Goal: Task Accomplishment & Management: Use online tool/utility

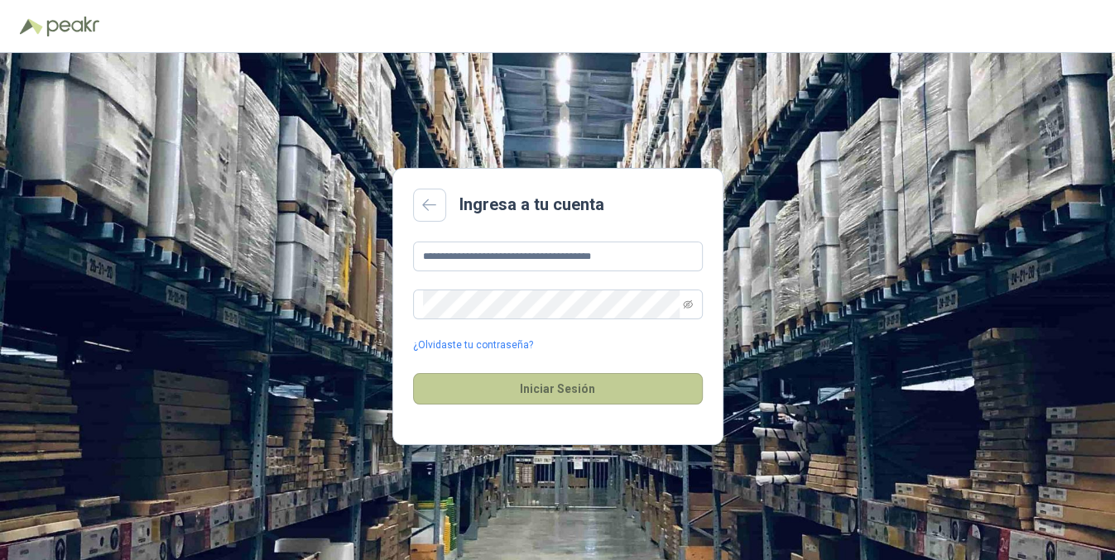
click at [585, 396] on button "Iniciar Sesión" at bounding box center [558, 388] width 290 height 31
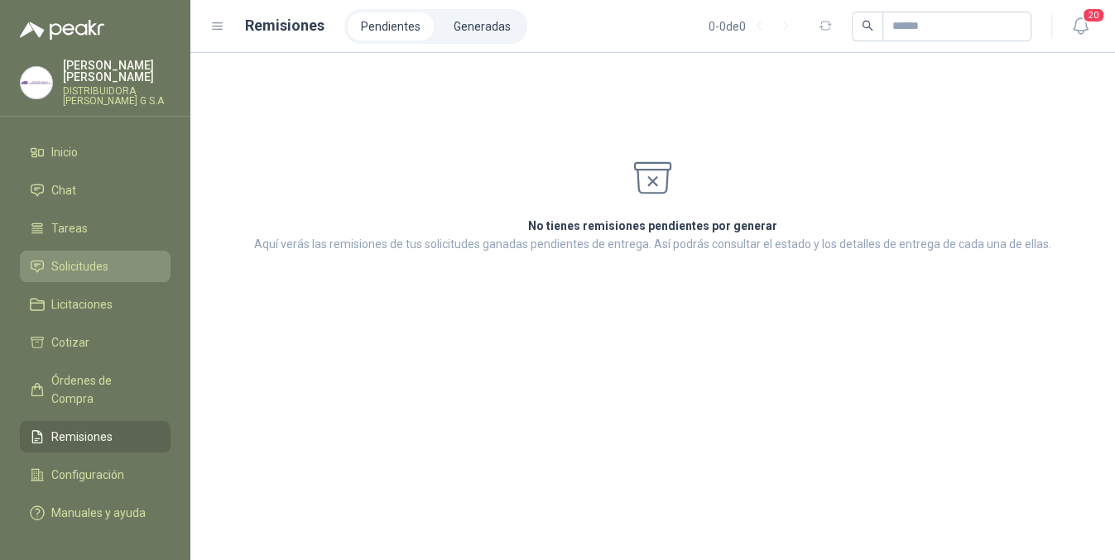
click at [70, 257] on span "Solicitudes" at bounding box center [79, 266] width 57 height 18
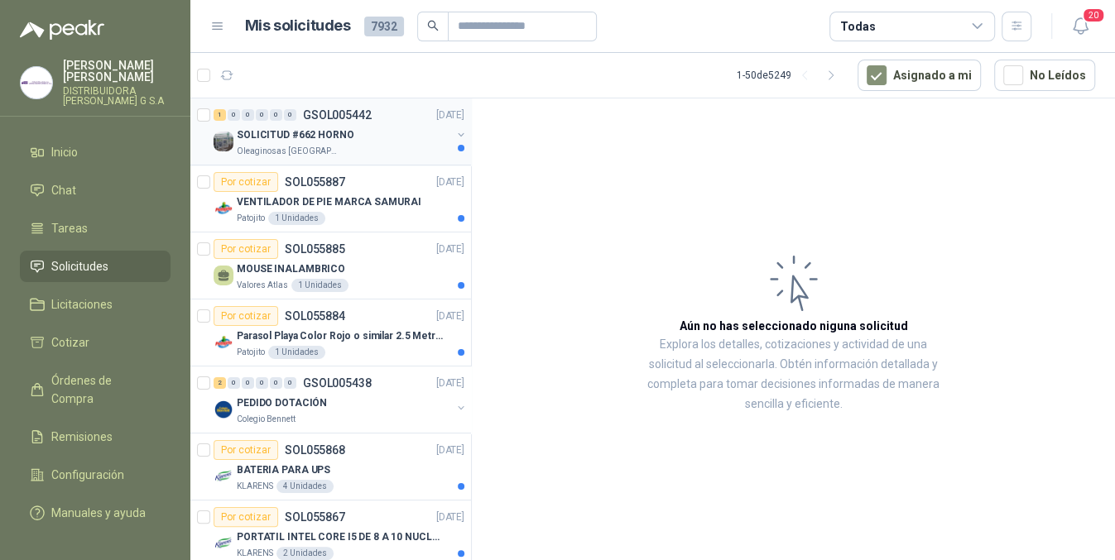
click at [408, 151] on div "Oleaginosas [GEOGRAPHIC_DATA][PERSON_NAME]" at bounding box center [344, 151] width 214 height 13
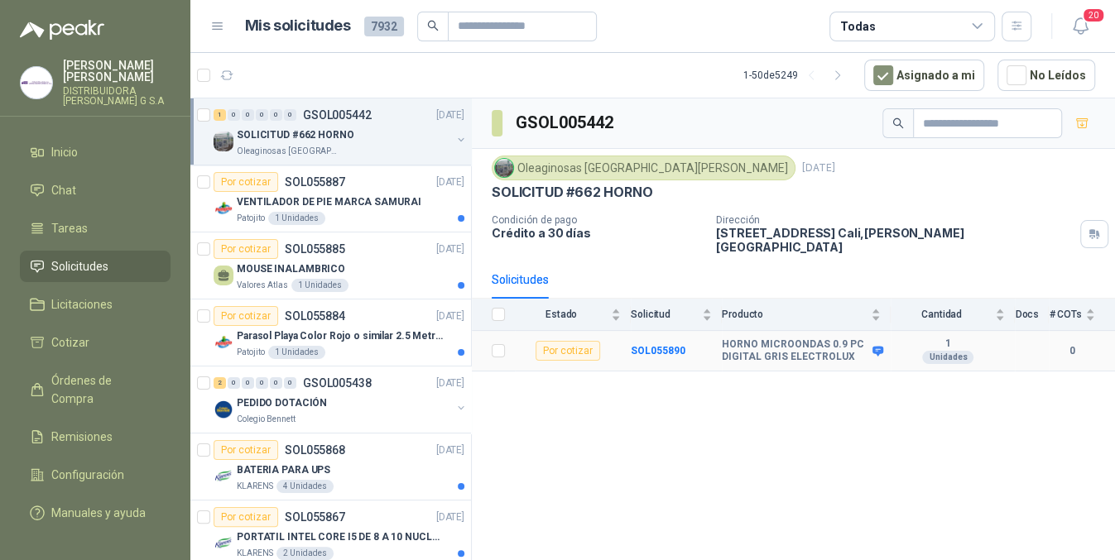
click at [882, 346] on icon at bounding box center [878, 351] width 11 height 10
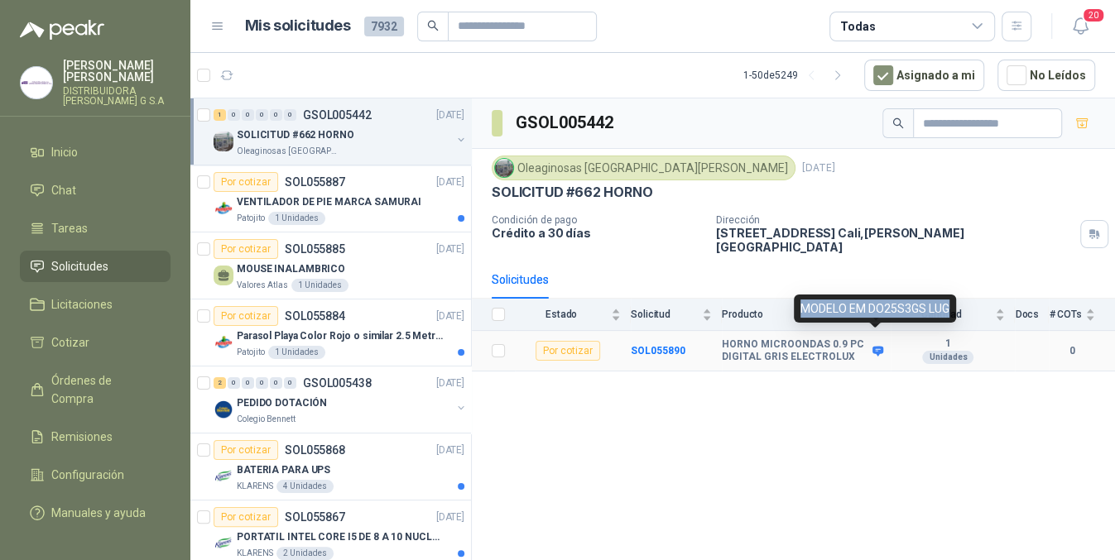
drag, startPoint x: 793, startPoint y: 305, endPoint x: 946, endPoint y: 305, distance: 153.2
click at [946, 305] on div "MODELO EM DO25S3GS LUG" at bounding box center [875, 309] width 162 height 28
copy div "MODELO EM DO25S3GS LUG"
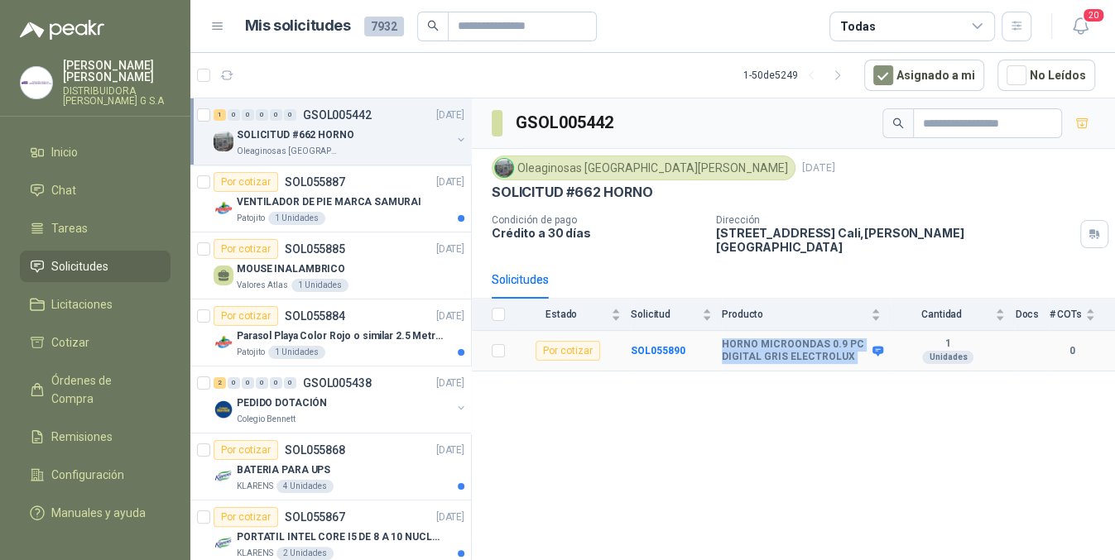
drag, startPoint x: 715, startPoint y: 330, endPoint x: 876, endPoint y: 350, distance: 161.8
click at [876, 350] on tr "Por cotizar SOL055890 HORNO MICROONDAS 0.9 PC DIGITAL GRIS ELECTROLUX 1 Unidade…" at bounding box center [793, 351] width 643 height 41
copy tr "HORNO MICROONDAS 0.9 PC DIGITAL GRIS ELECTROLUX"
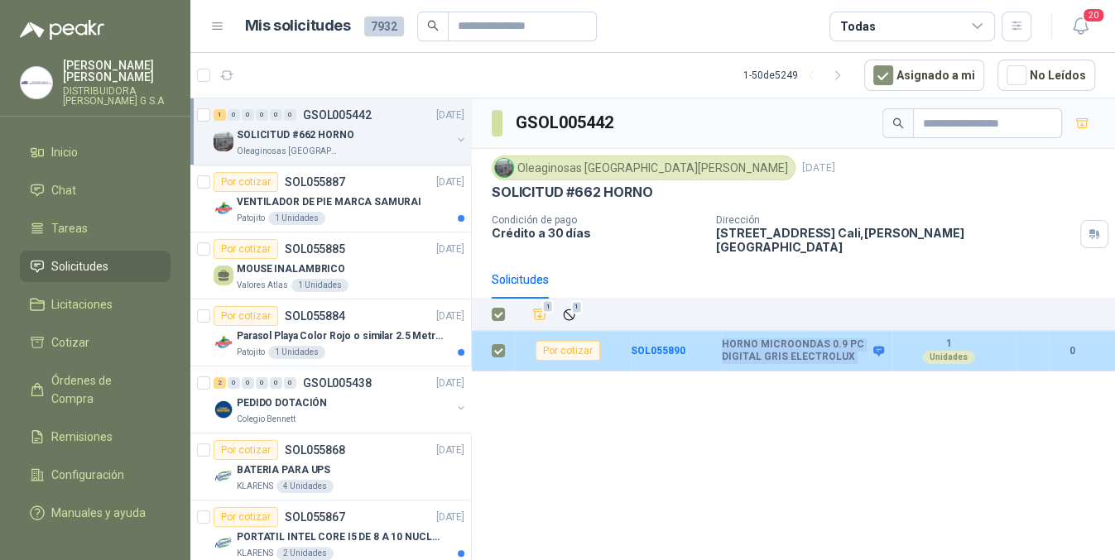
click at [879, 346] on icon at bounding box center [878, 351] width 11 height 10
click at [879, 345] on icon at bounding box center [879, 351] width 12 height 12
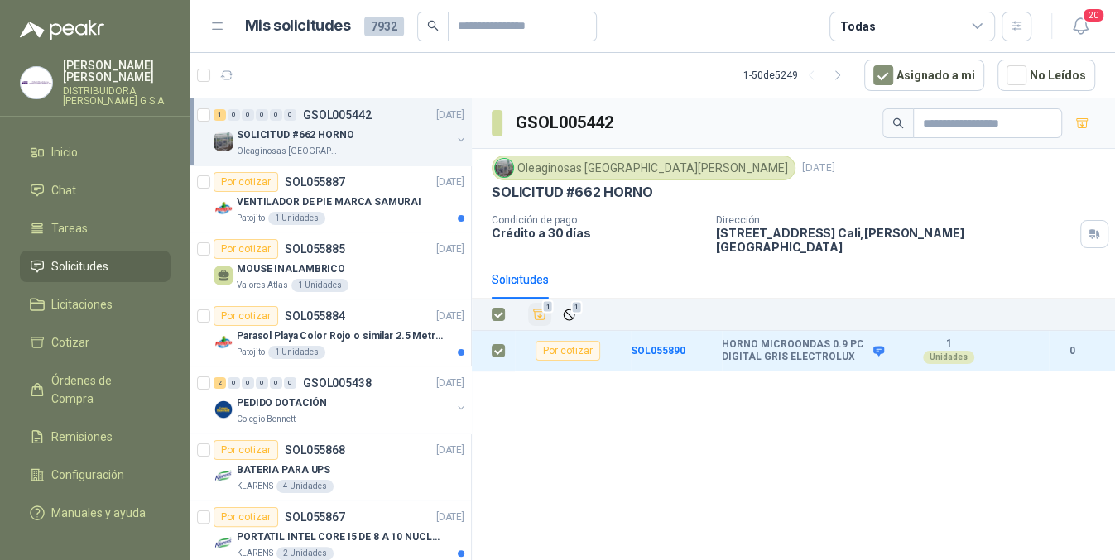
click at [540, 307] on icon "Añadir" at bounding box center [539, 314] width 15 height 15
click at [88, 334] on li "Cotizar 1" at bounding box center [95, 343] width 131 height 18
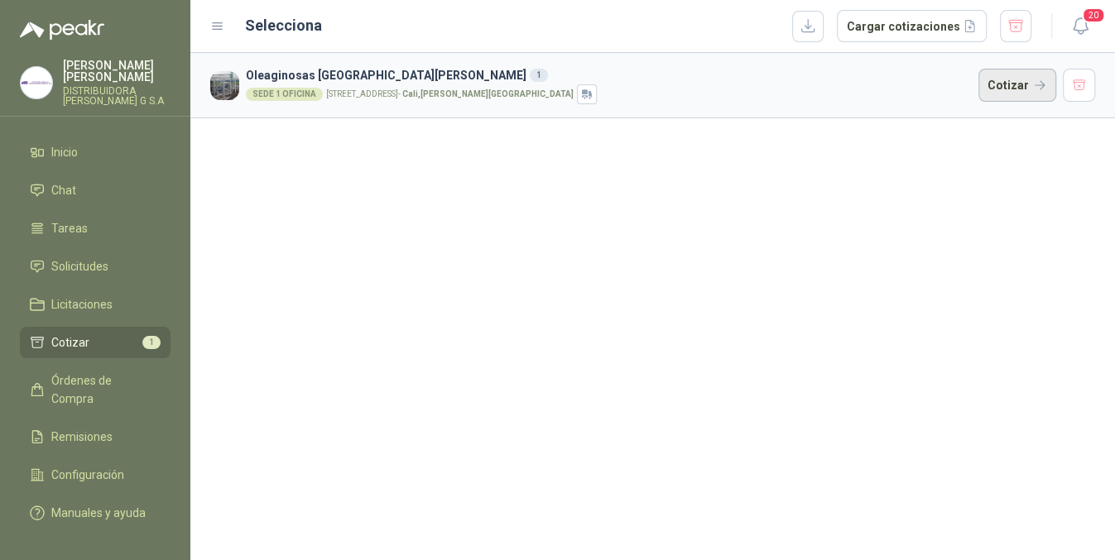
click at [1019, 88] on button "Cotizar" at bounding box center [1018, 85] width 78 height 33
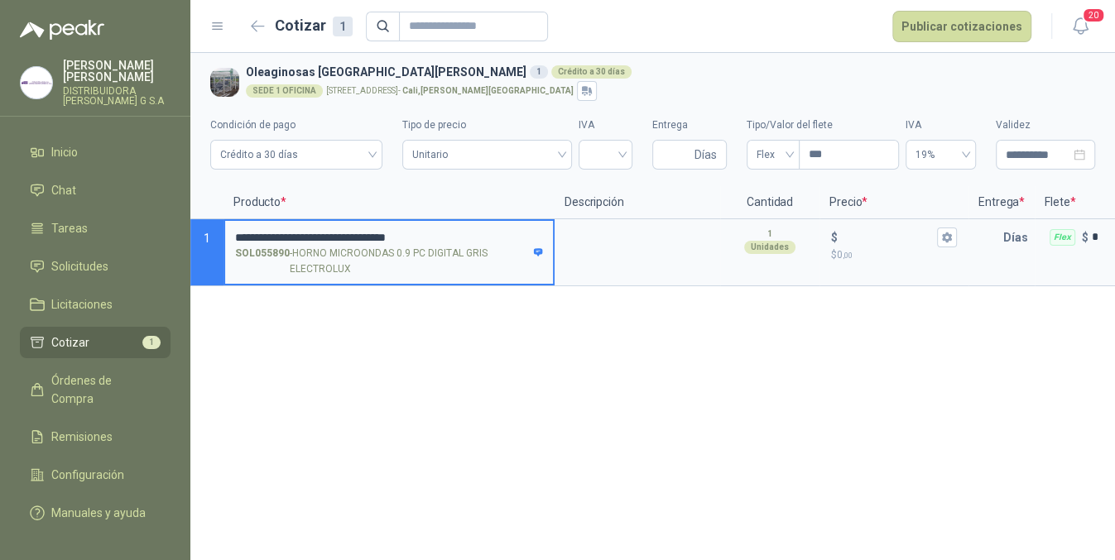
drag, startPoint x: 477, startPoint y: 233, endPoint x: 700, endPoint y: 300, distance: 233.1
click at [950, 384] on div "**********" at bounding box center [652, 306] width 925 height 507
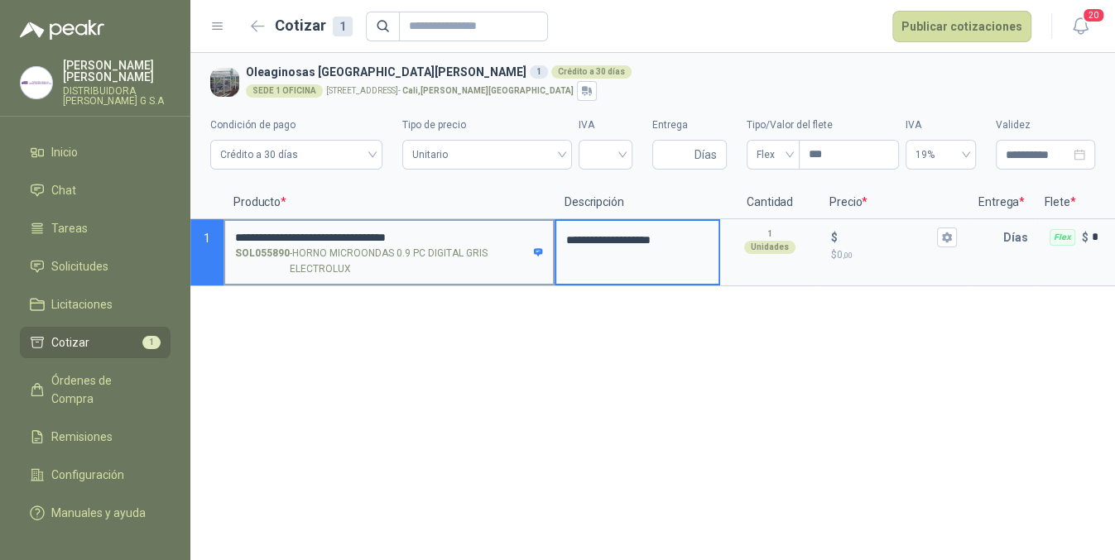
click at [518, 224] on label "**********" at bounding box center [389, 252] width 328 height 63
click at [518, 232] on input "**********" at bounding box center [389, 238] width 308 height 12
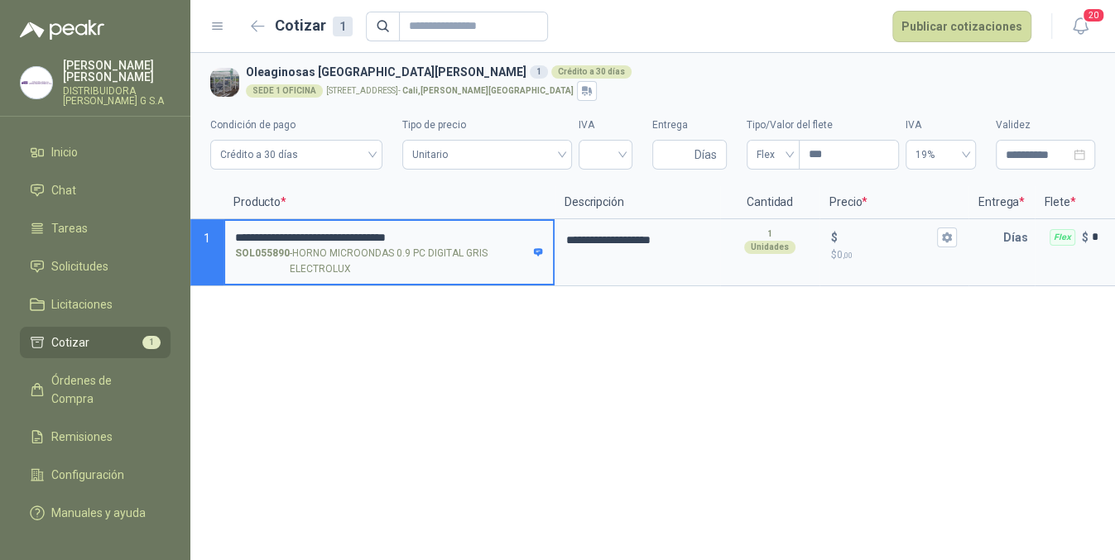
click at [475, 232] on input "**********" at bounding box center [389, 238] width 308 height 12
type input "**********"
click at [910, 254] on p "$ 0 ,00" at bounding box center [894, 256] width 126 height 16
click at [910, 243] on input "$ $ 0 ,00" at bounding box center [887, 237] width 93 height 12
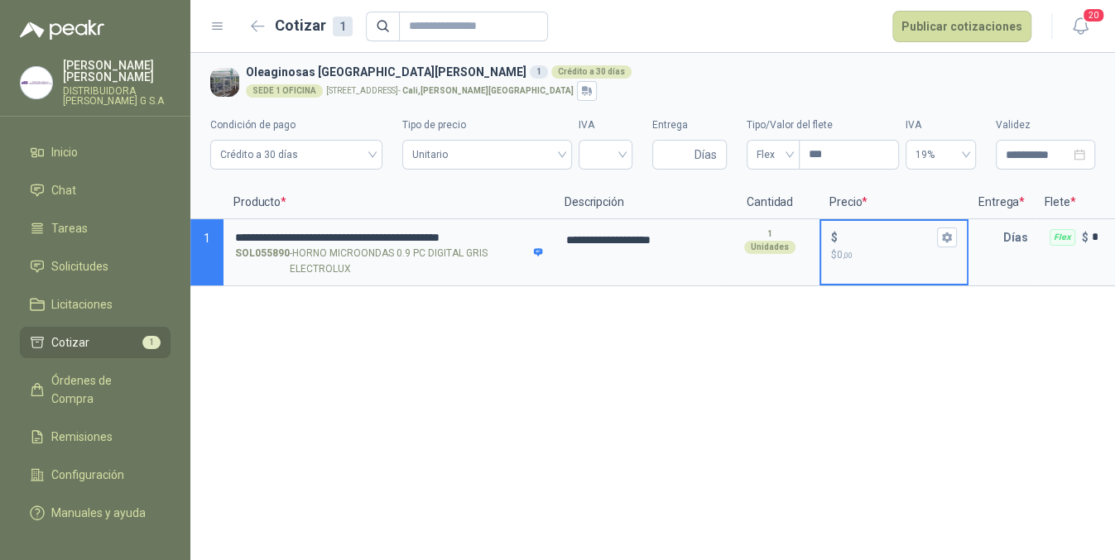
drag, startPoint x: 881, startPoint y: 233, endPoint x: 877, endPoint y: 243, distance: 10.8
click at [881, 233] on input "$ $ 0 ,00" at bounding box center [887, 237] width 93 height 12
type input "*******"
click at [956, 241] on button "$ ******* $ 550.120 ,00" at bounding box center [947, 238] width 20 height 20
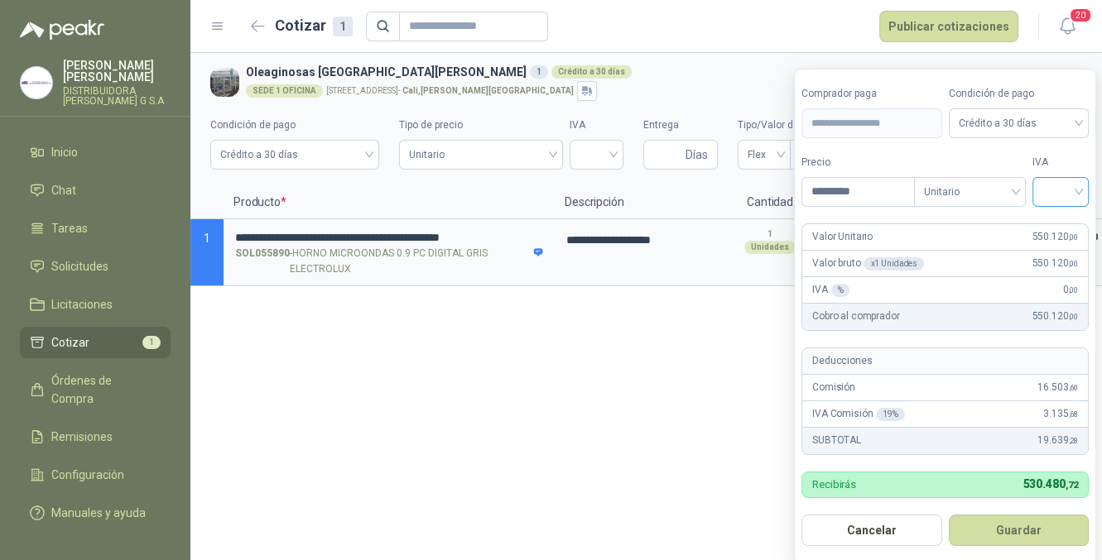
click at [1072, 200] on input "search" at bounding box center [1060, 190] width 36 height 25
click at [1072, 224] on div "19%" at bounding box center [1064, 227] width 31 height 18
click at [1015, 526] on button "Guardar" at bounding box center [1021, 530] width 142 height 31
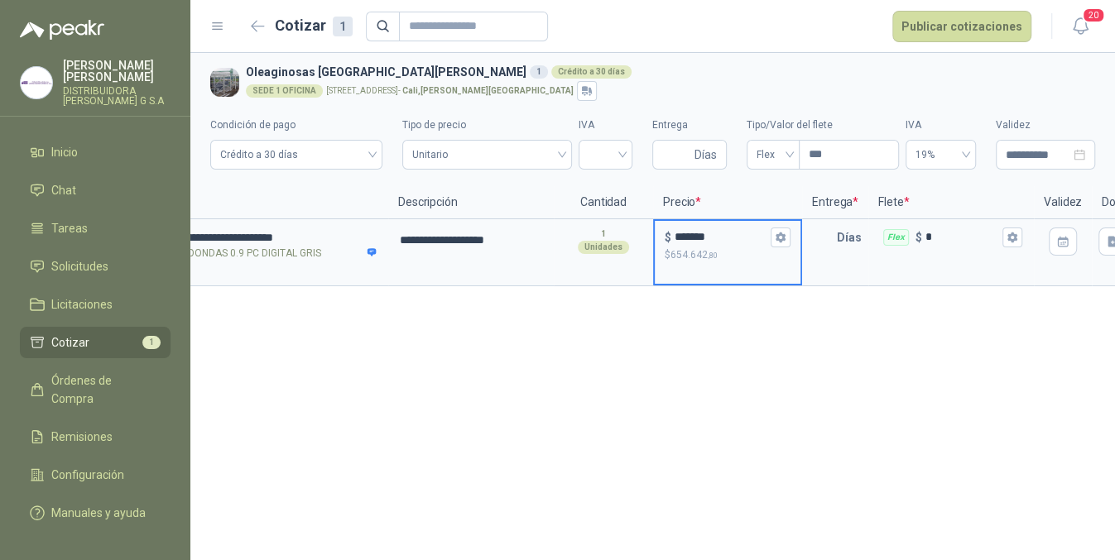
scroll to position [0, 226]
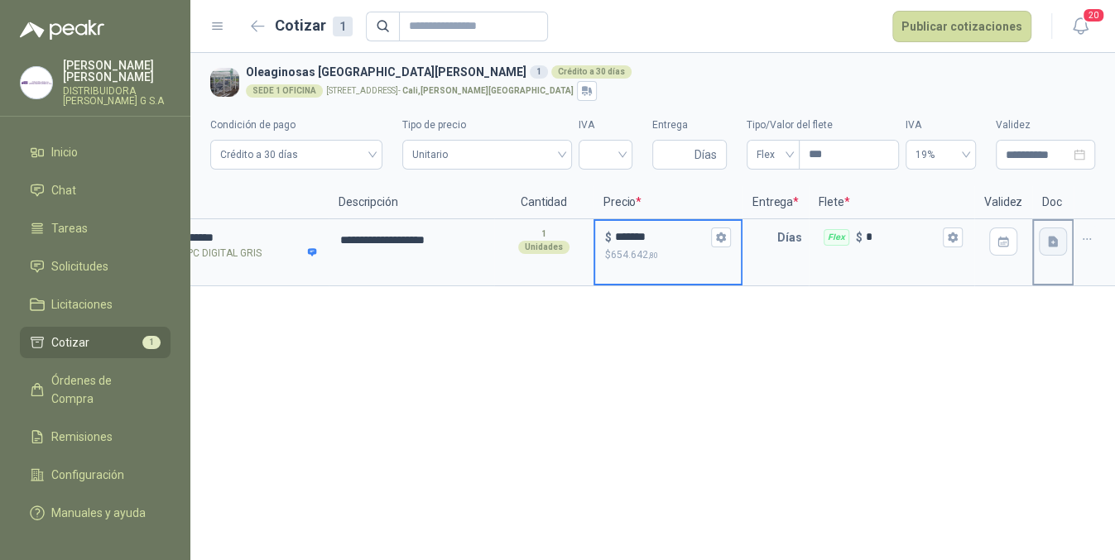
click at [1046, 248] on button "button" at bounding box center [1053, 242] width 28 height 28
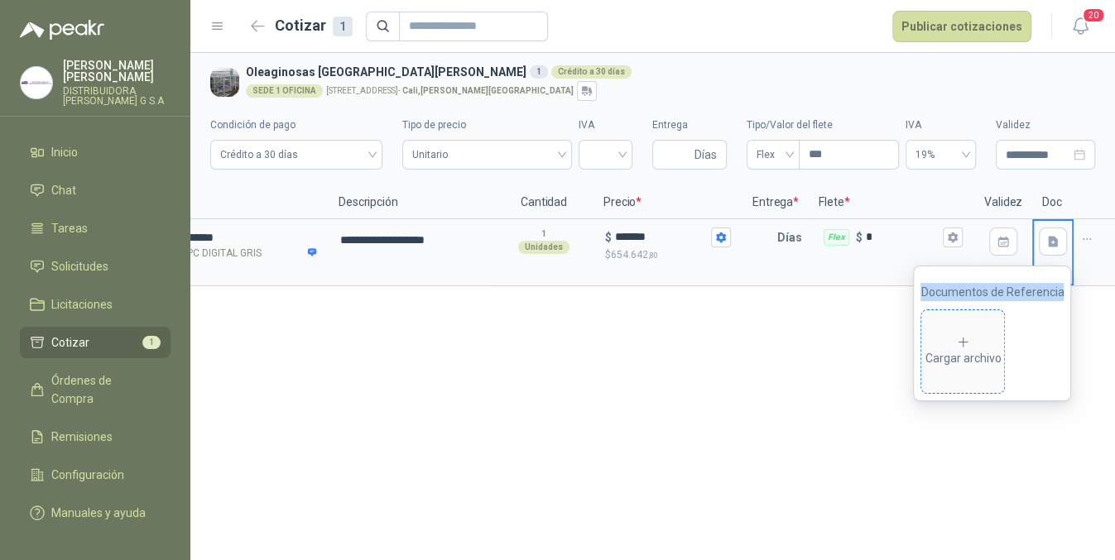
click at [987, 349] on div "Cargar archivo" at bounding box center [963, 351] width 76 height 33
click at [979, 358] on div "Cargar archivo" at bounding box center [963, 351] width 76 height 33
click at [946, 361] on div "Cargar archivo" at bounding box center [963, 351] width 76 height 33
click at [961, 348] on icon at bounding box center [963, 342] width 15 height 15
click at [735, 381] on div "**********" at bounding box center [652, 306] width 925 height 507
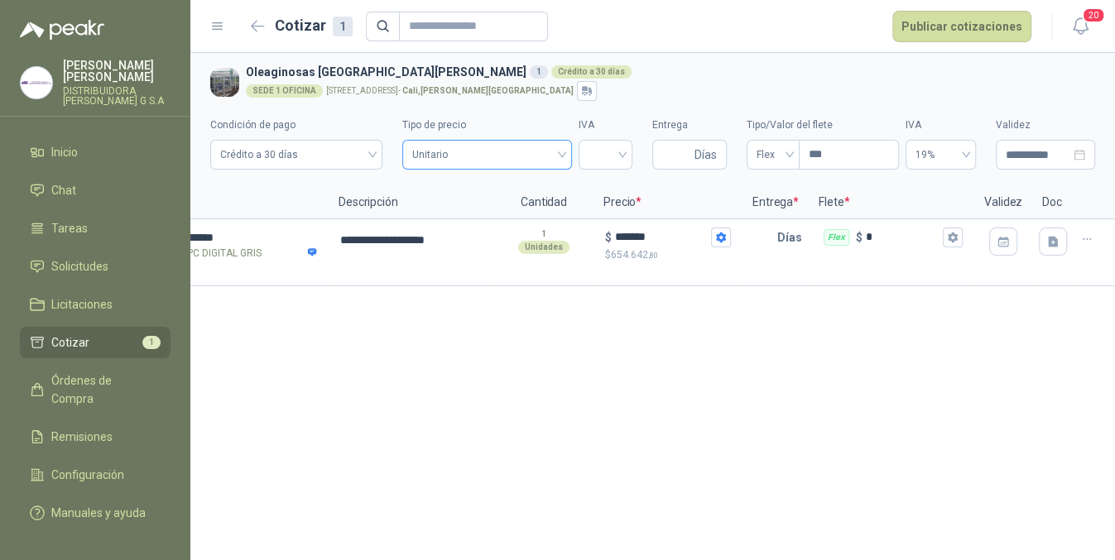
click at [519, 165] on span "Unitario" at bounding box center [486, 154] width 149 height 25
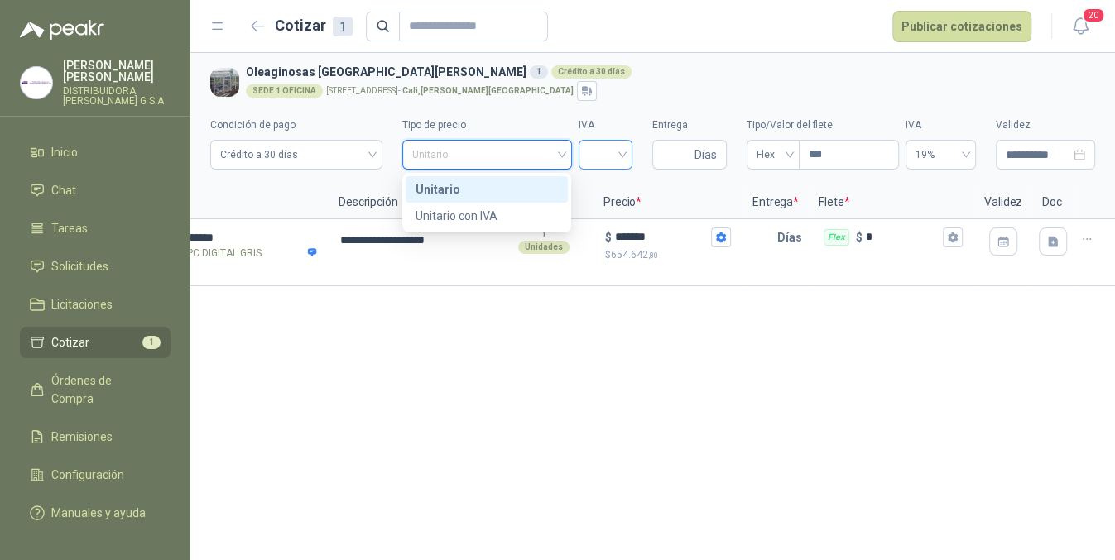
click at [614, 162] on input "search" at bounding box center [606, 153] width 34 height 25
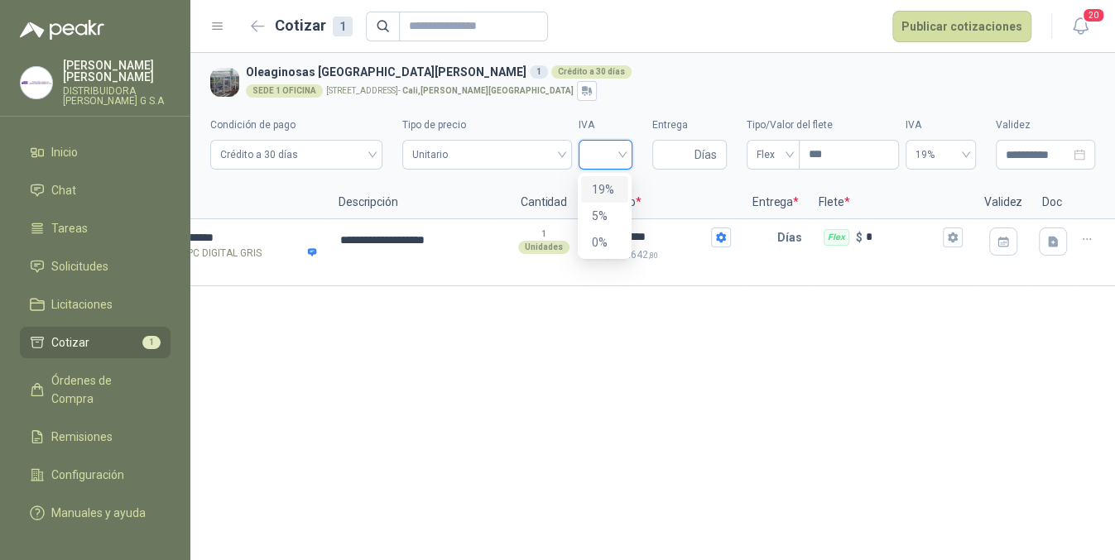
click at [614, 179] on div "19%" at bounding box center [604, 189] width 47 height 26
click at [676, 153] on input "Entrega" at bounding box center [676, 155] width 29 height 28
type input "*"
click at [784, 152] on span "Flex" at bounding box center [773, 154] width 33 height 25
type input "*"
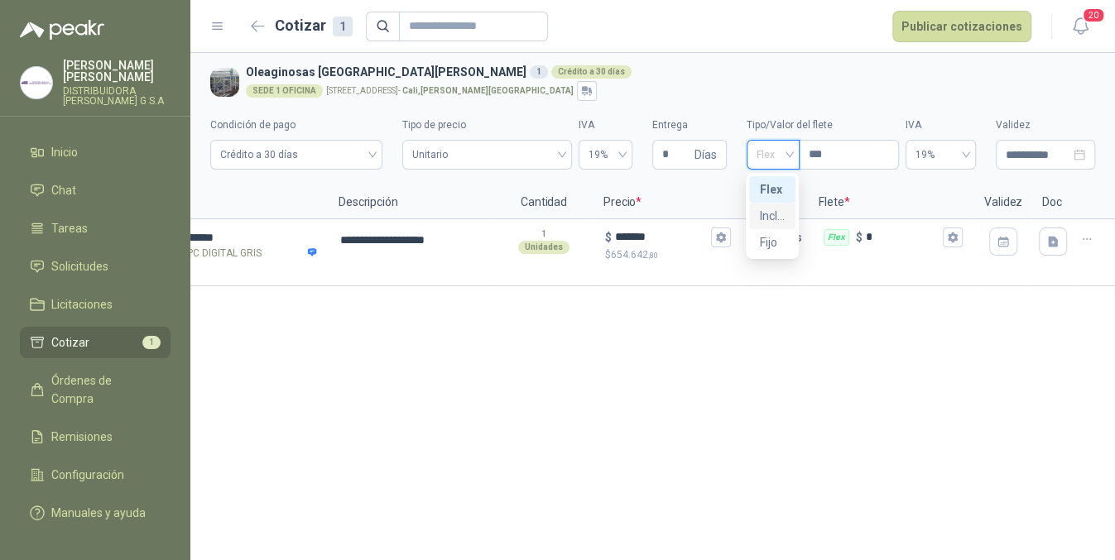
click at [786, 210] on div "Incluido" at bounding box center [772, 216] width 46 height 26
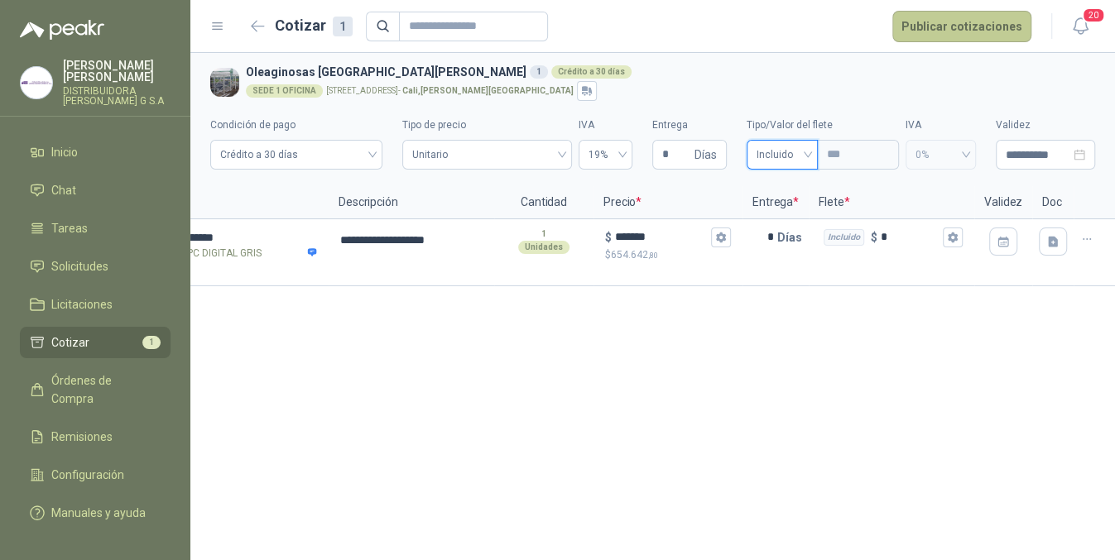
click at [993, 26] on button "Publicar cotizaciones" at bounding box center [961, 26] width 139 height 31
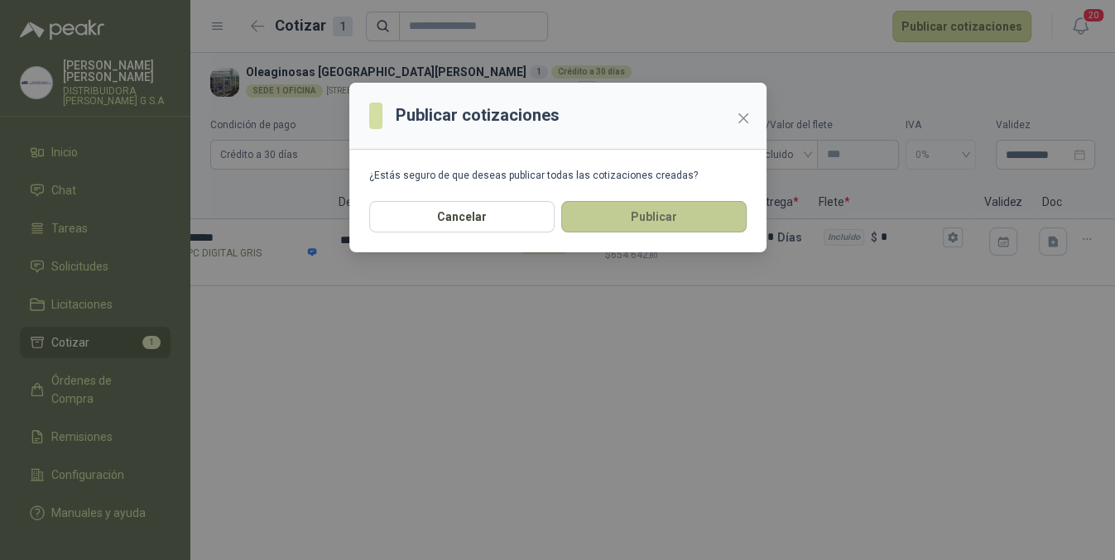
click at [683, 206] on button "Publicar" at bounding box center [653, 216] width 185 height 31
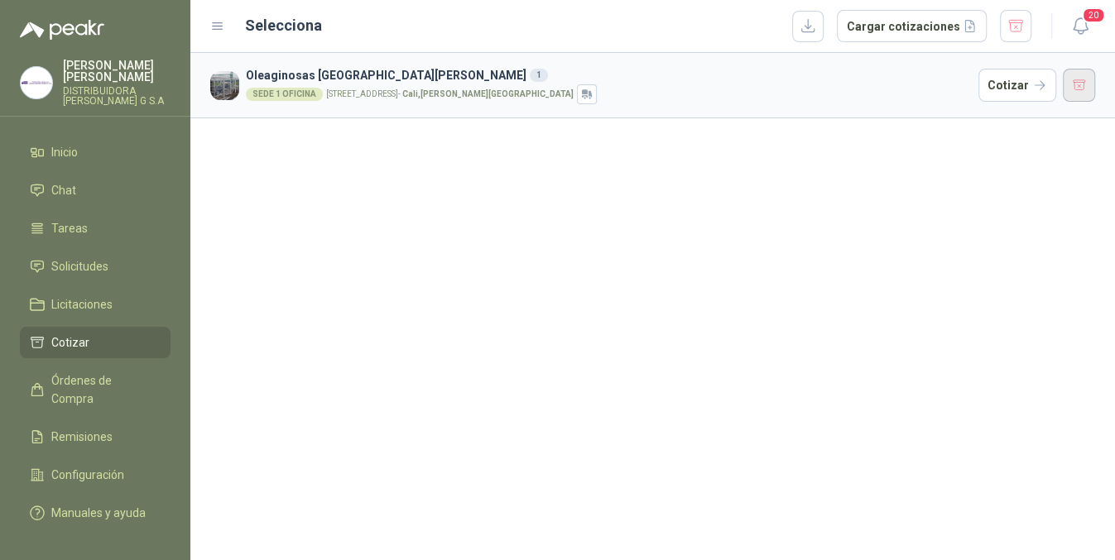
click at [1075, 89] on button "button" at bounding box center [1079, 85] width 33 height 33
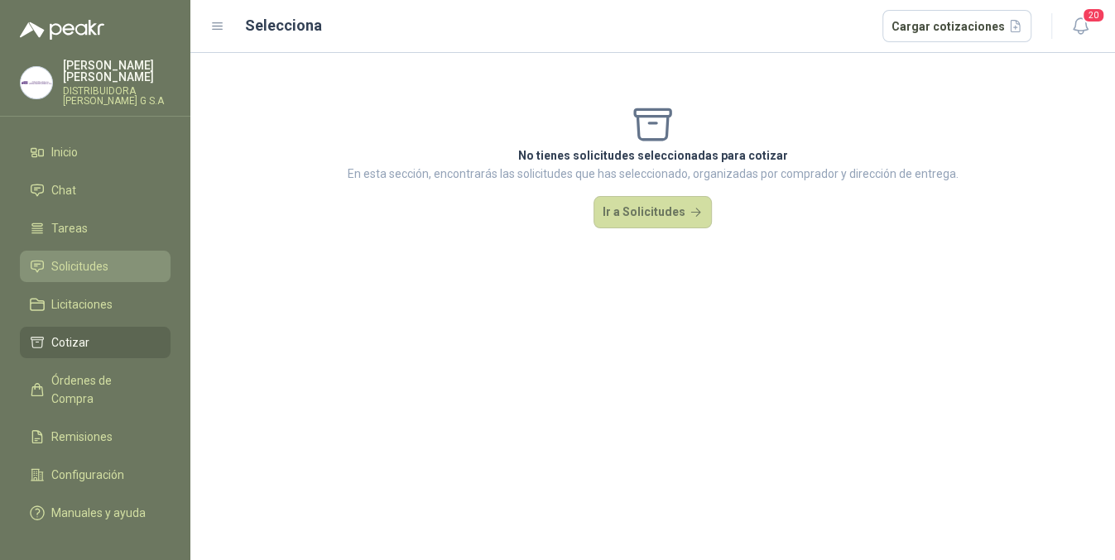
click at [79, 257] on span "Solicitudes" at bounding box center [79, 266] width 57 height 18
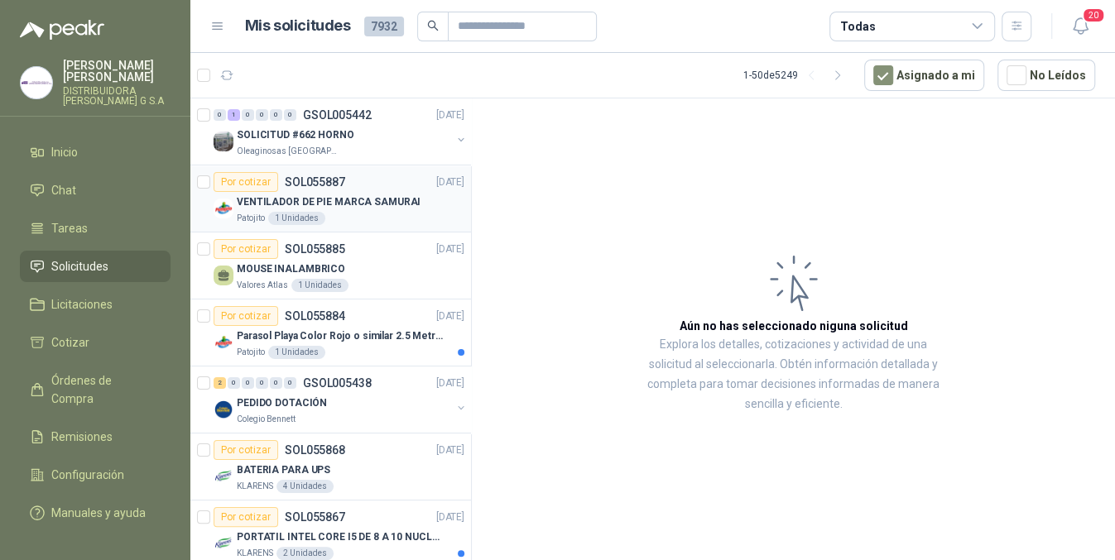
click at [362, 204] on p "VENTILADOR DE PIE MARCA SAMURAI" at bounding box center [329, 203] width 184 height 16
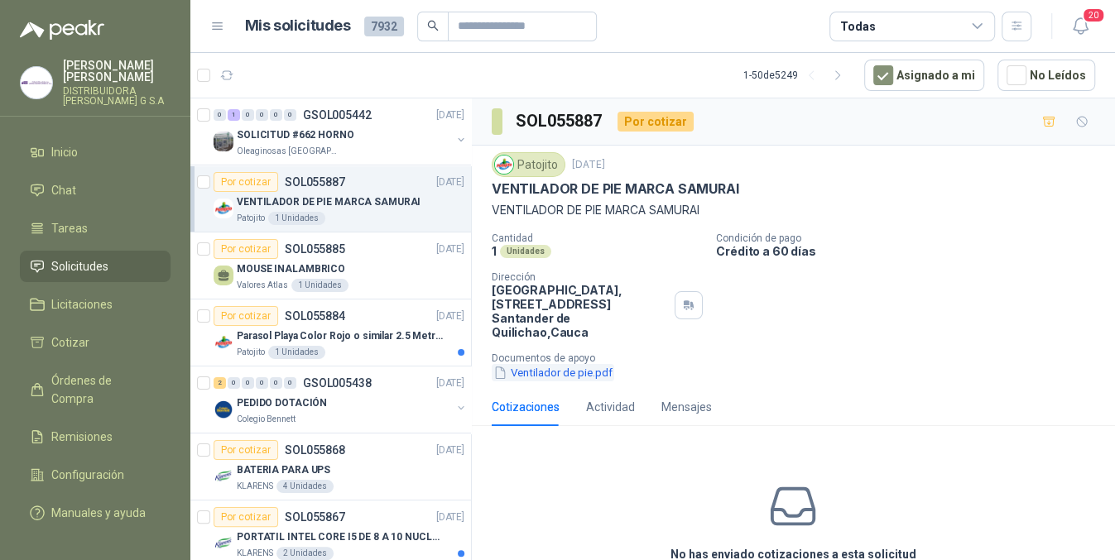
click at [529, 364] on button "Ventilador de pie.pdf" at bounding box center [553, 372] width 123 height 17
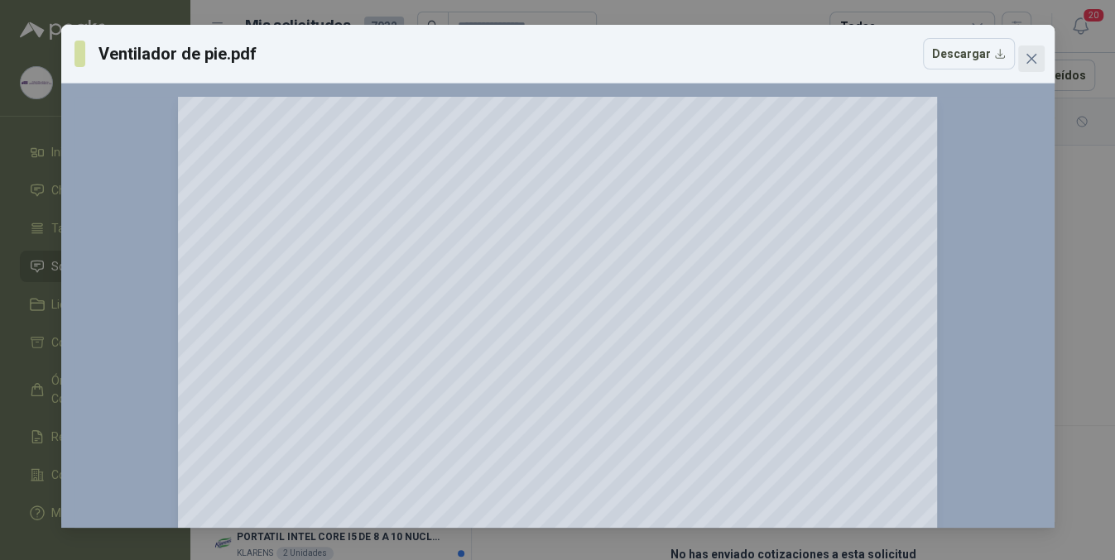
click at [1031, 65] on button "Close" at bounding box center [1031, 59] width 26 height 26
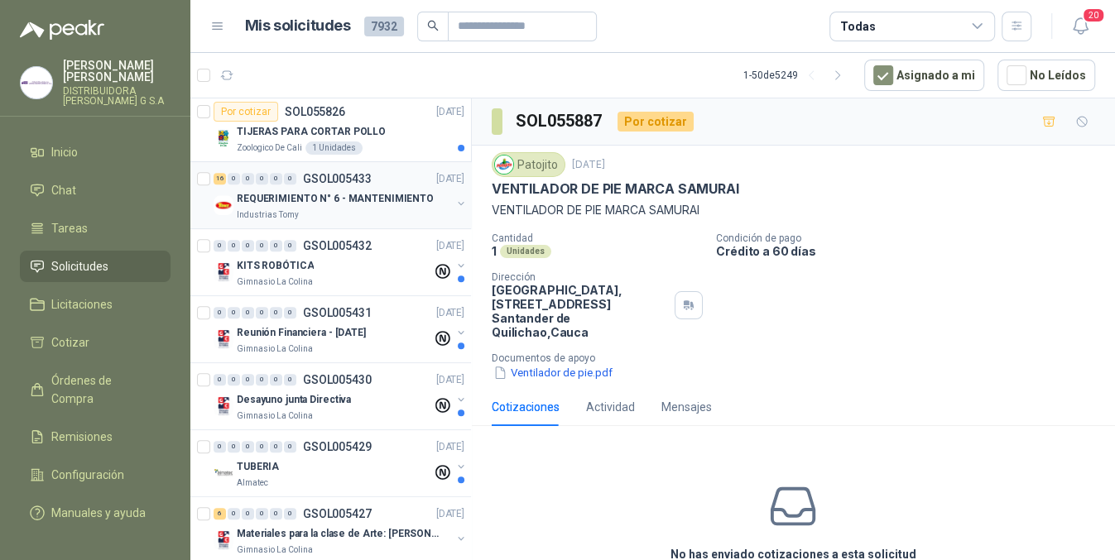
scroll to position [911, 0]
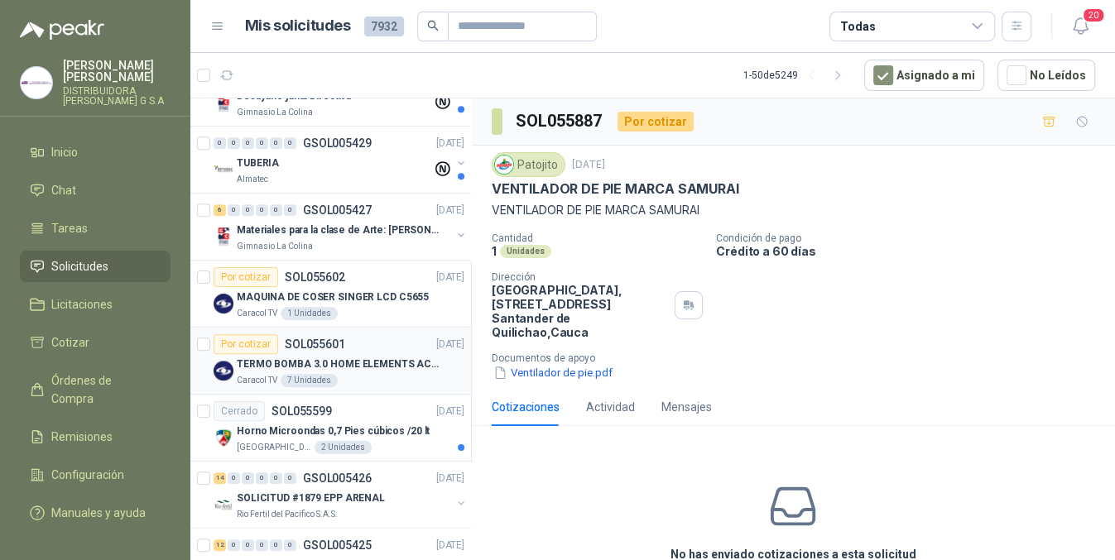
click at [391, 354] on div "TERMO BOMBA 3.0 HOME ELEMENTS ACERO INOX" at bounding box center [351, 364] width 228 height 20
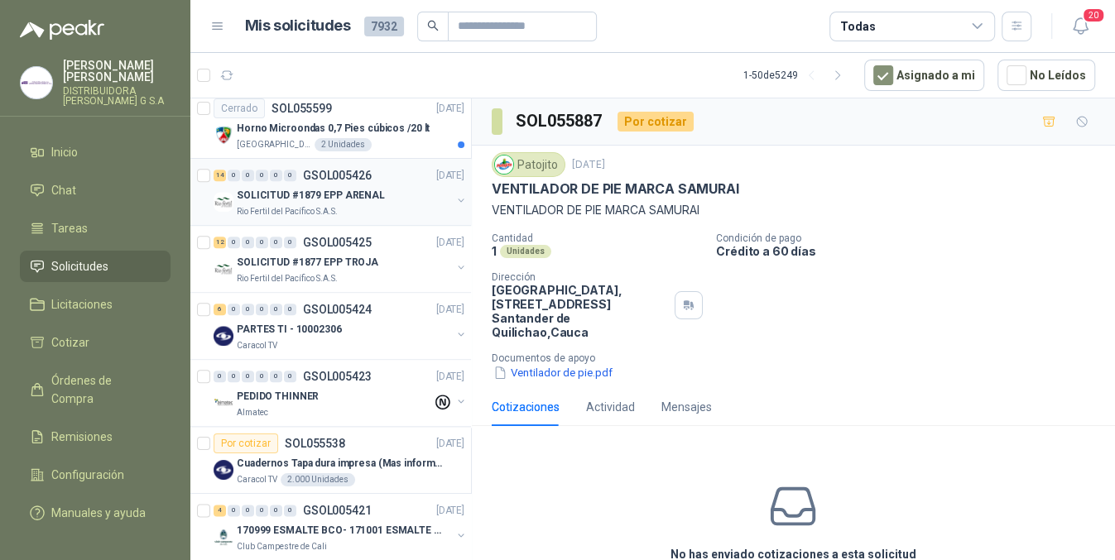
scroll to position [2124, 0]
